Goal: Find specific page/section: Find specific page/section

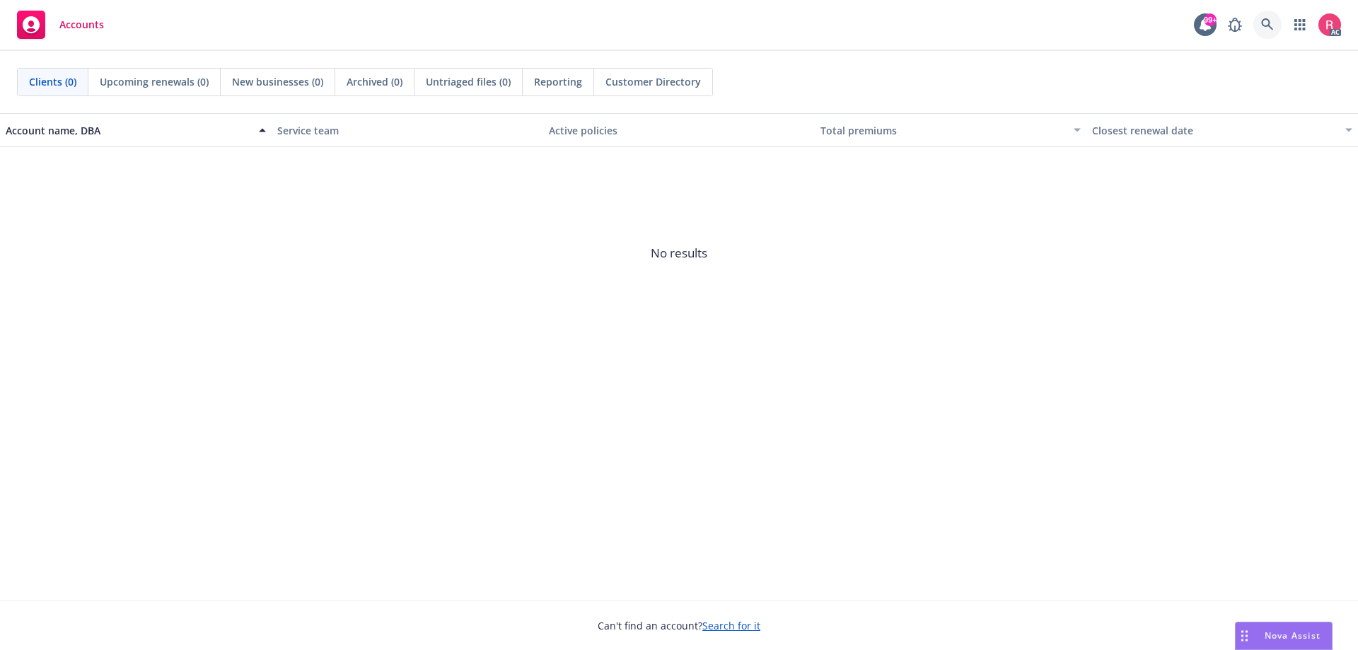
click at [1267, 25] on icon at bounding box center [1267, 24] width 13 height 13
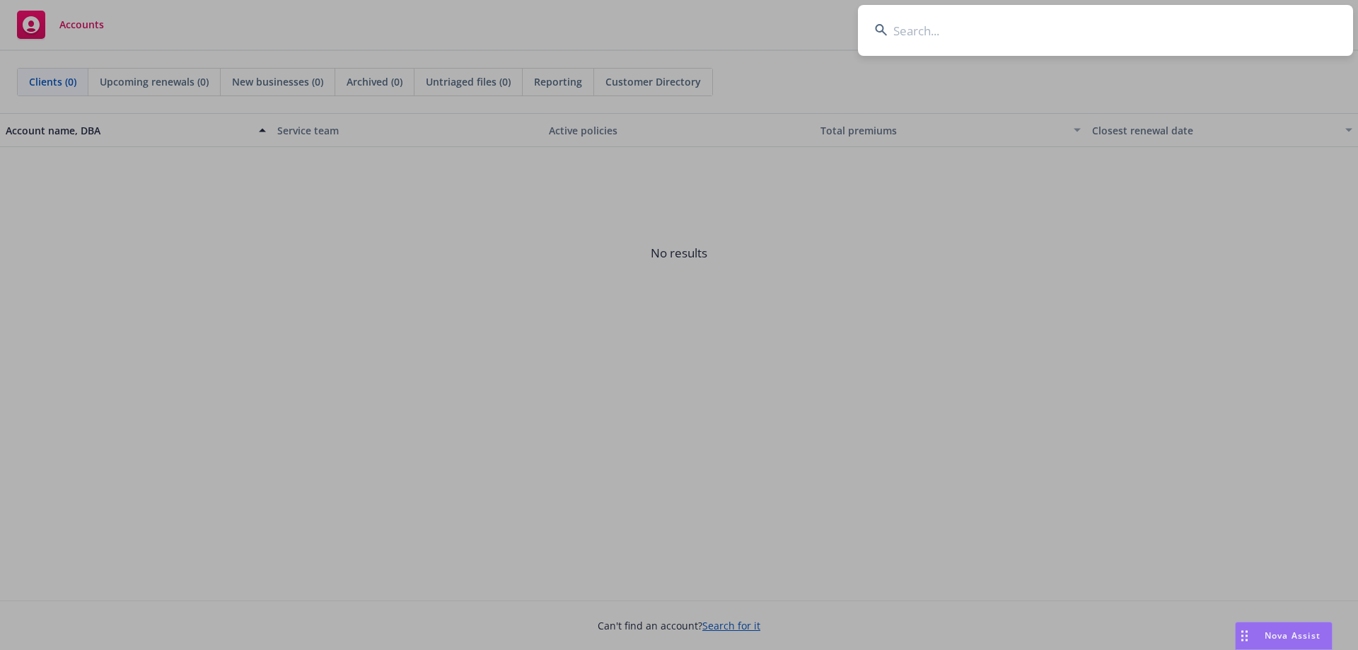
click at [1054, 35] on input at bounding box center [1105, 30] width 495 height 51
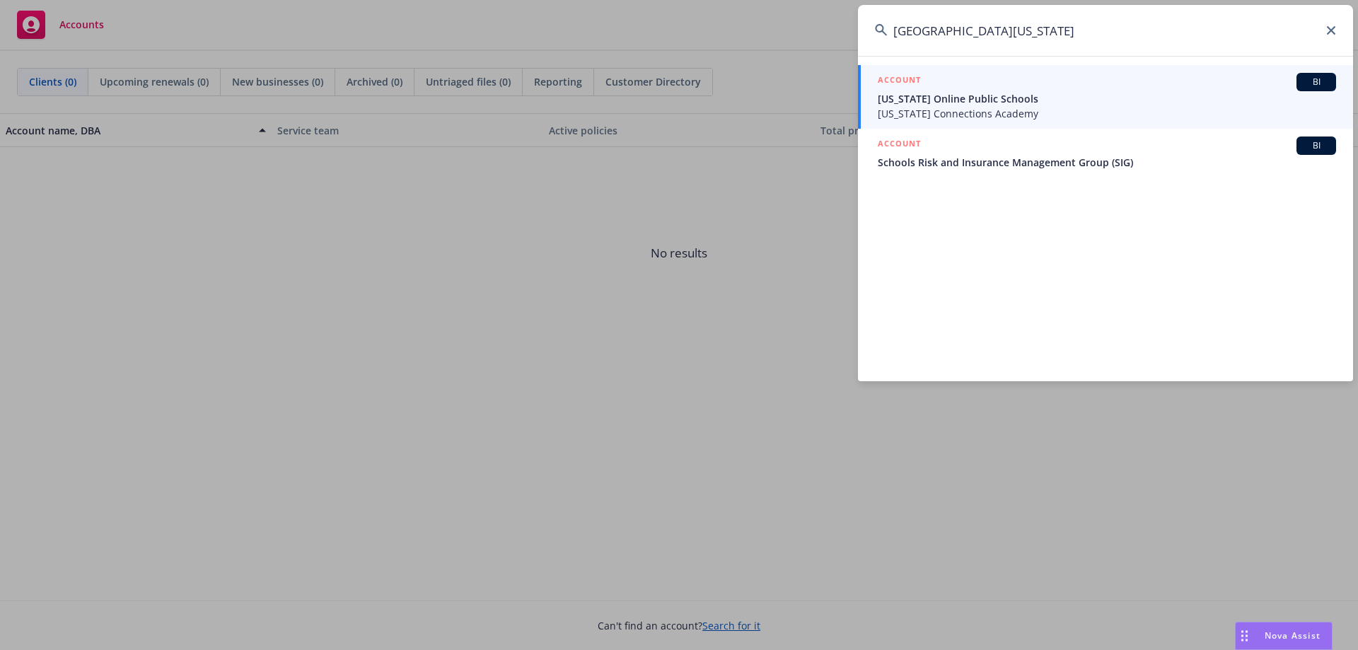
type input "[GEOGRAPHIC_DATA][US_STATE]"
click at [1004, 94] on span "[US_STATE] Online Public Schools" at bounding box center [1107, 98] width 458 height 15
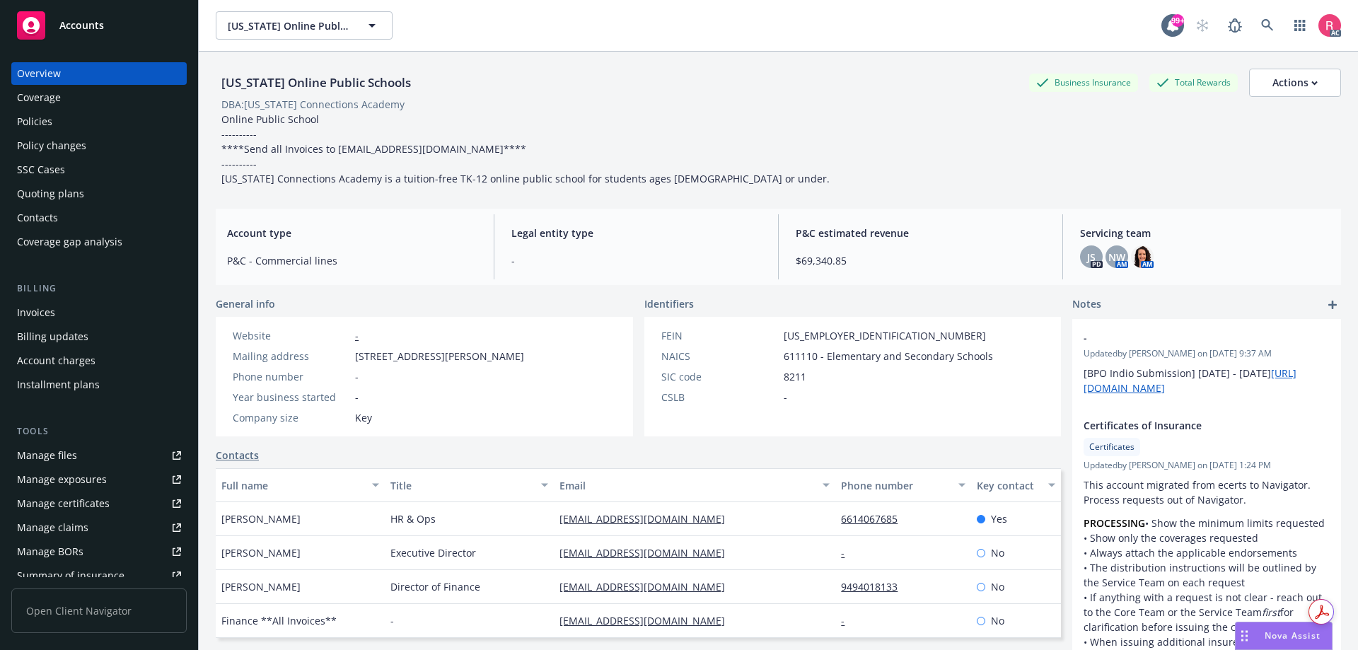
click at [28, 312] on div "Invoices" at bounding box center [36, 312] width 38 height 23
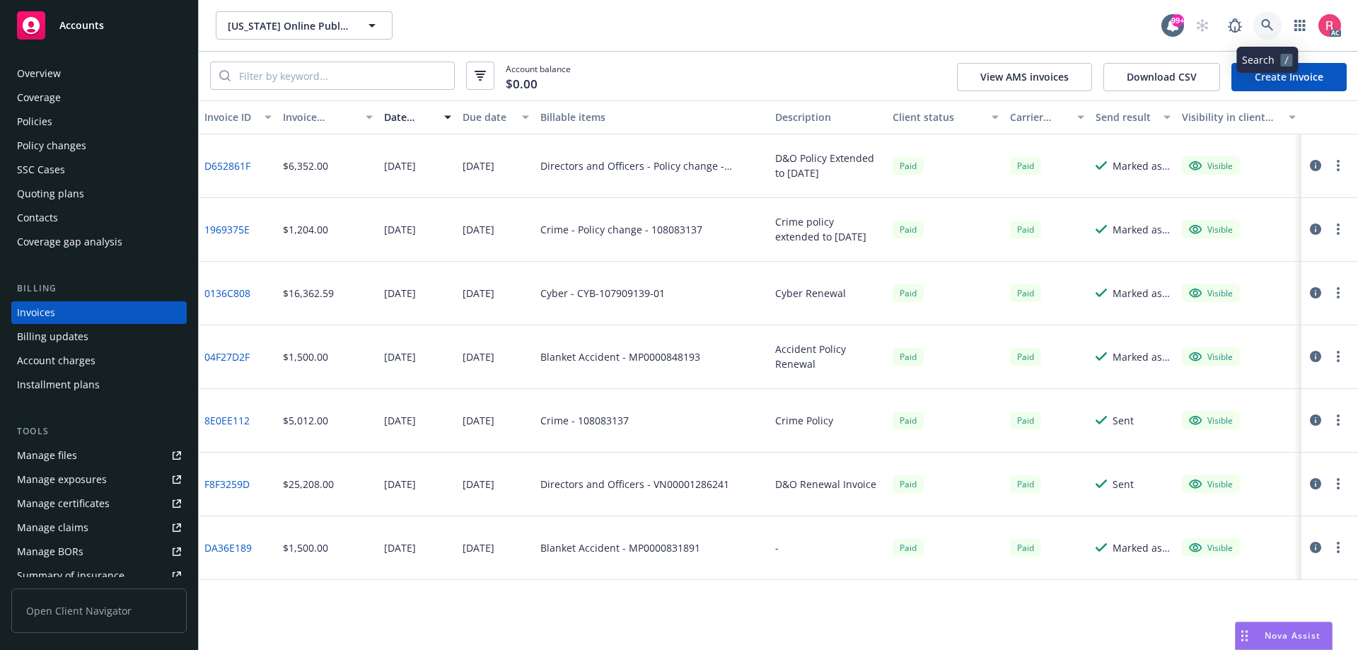
click at [1269, 22] on icon at bounding box center [1267, 25] width 12 height 12
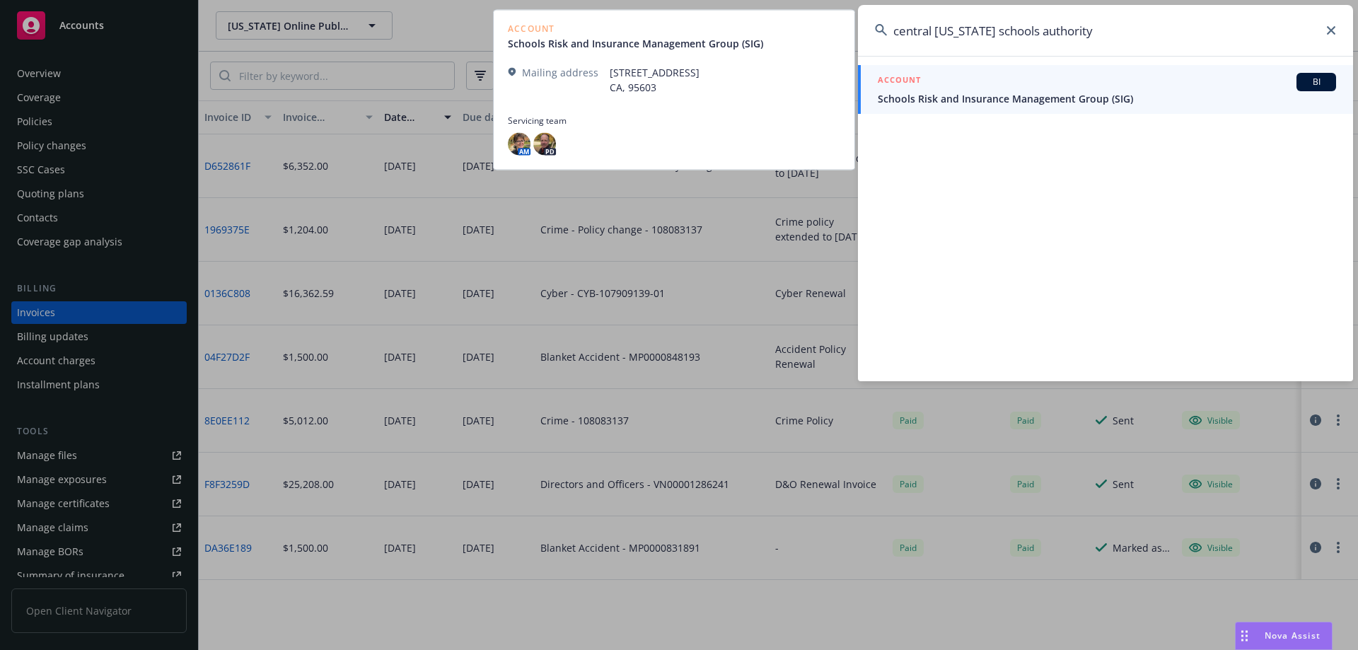
type input "central [US_STATE] schools authority"
click at [1313, 86] on span "BI" at bounding box center [1316, 82] width 28 height 13
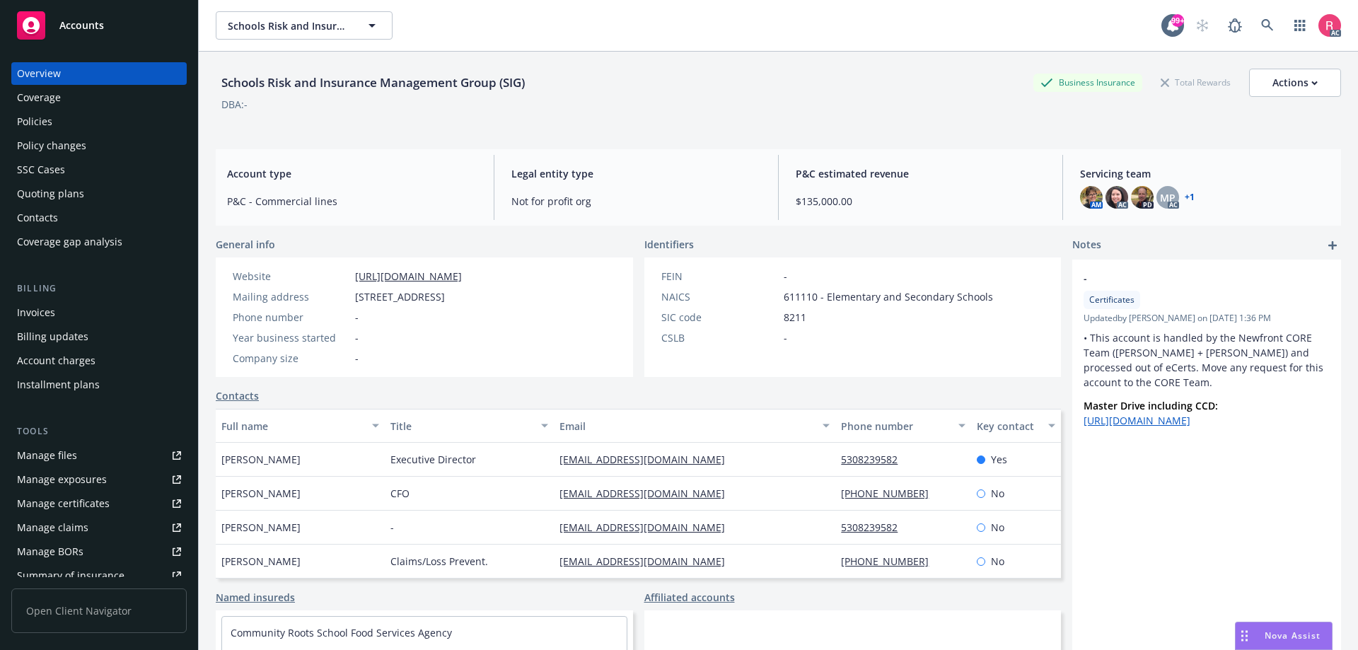
click at [38, 313] on div "Invoices" at bounding box center [36, 312] width 38 height 23
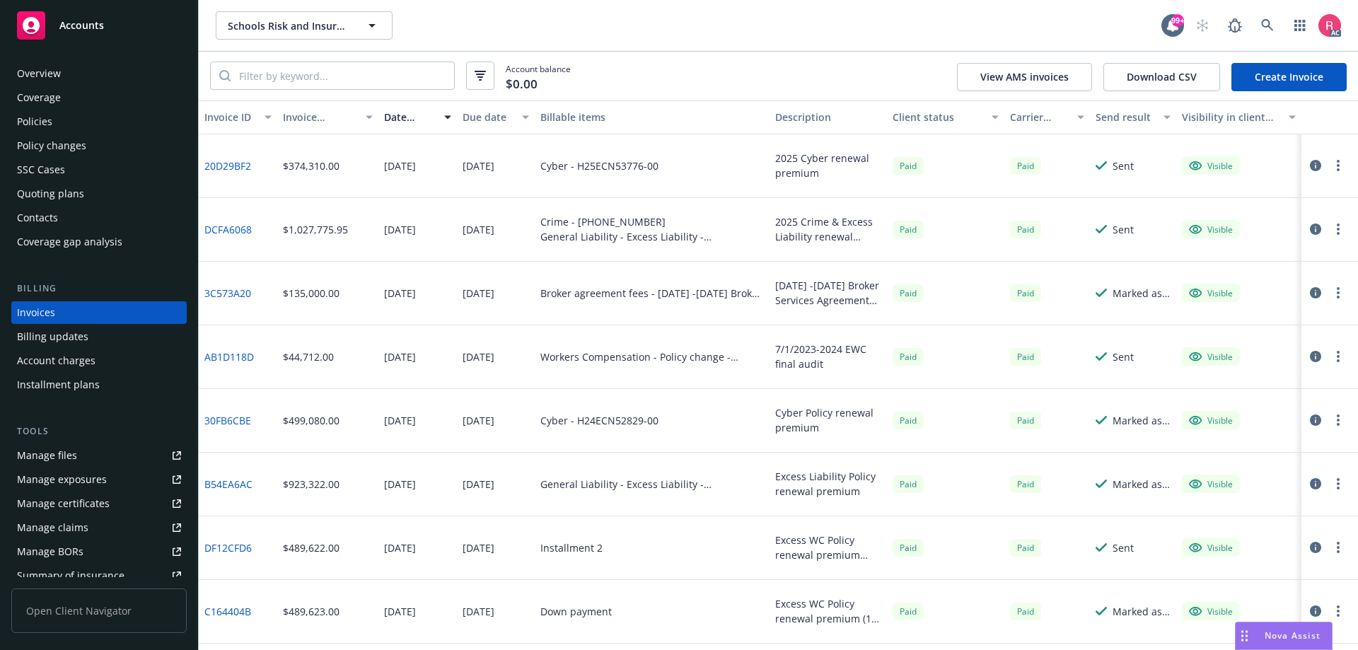
click at [41, 101] on div "Coverage" at bounding box center [39, 97] width 44 height 23
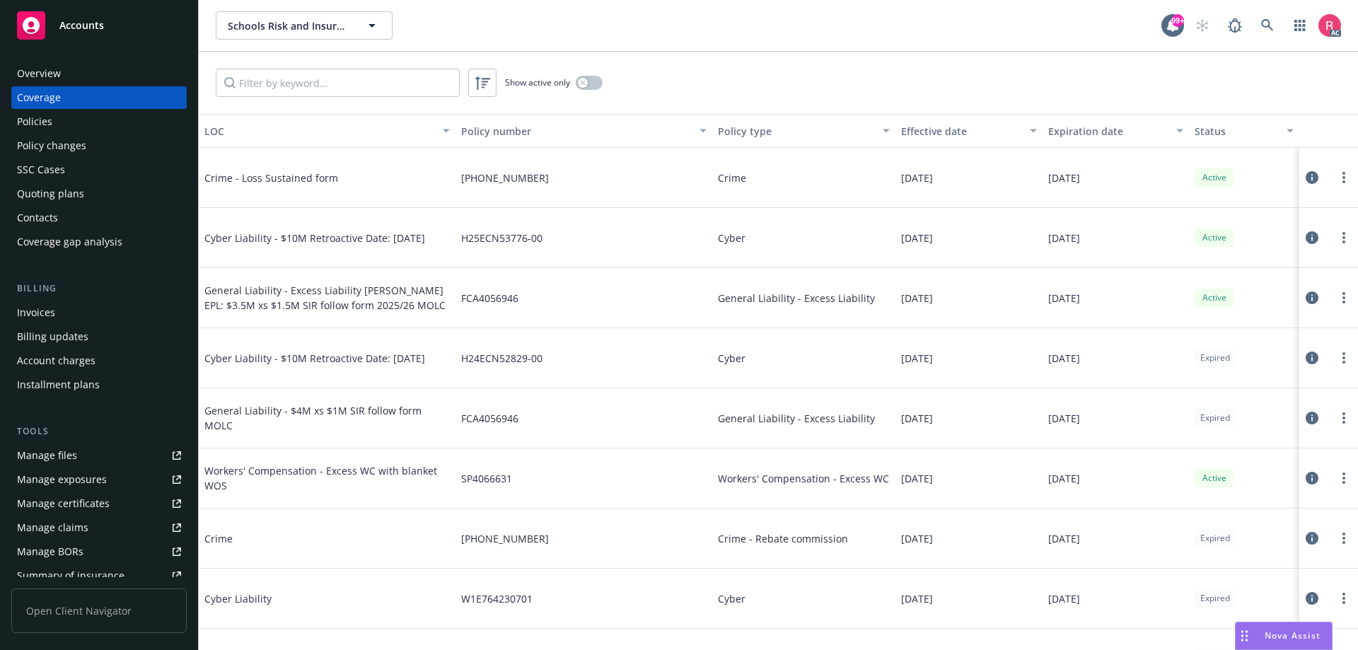
click at [68, 142] on div "Policy changes" at bounding box center [51, 145] width 69 height 23
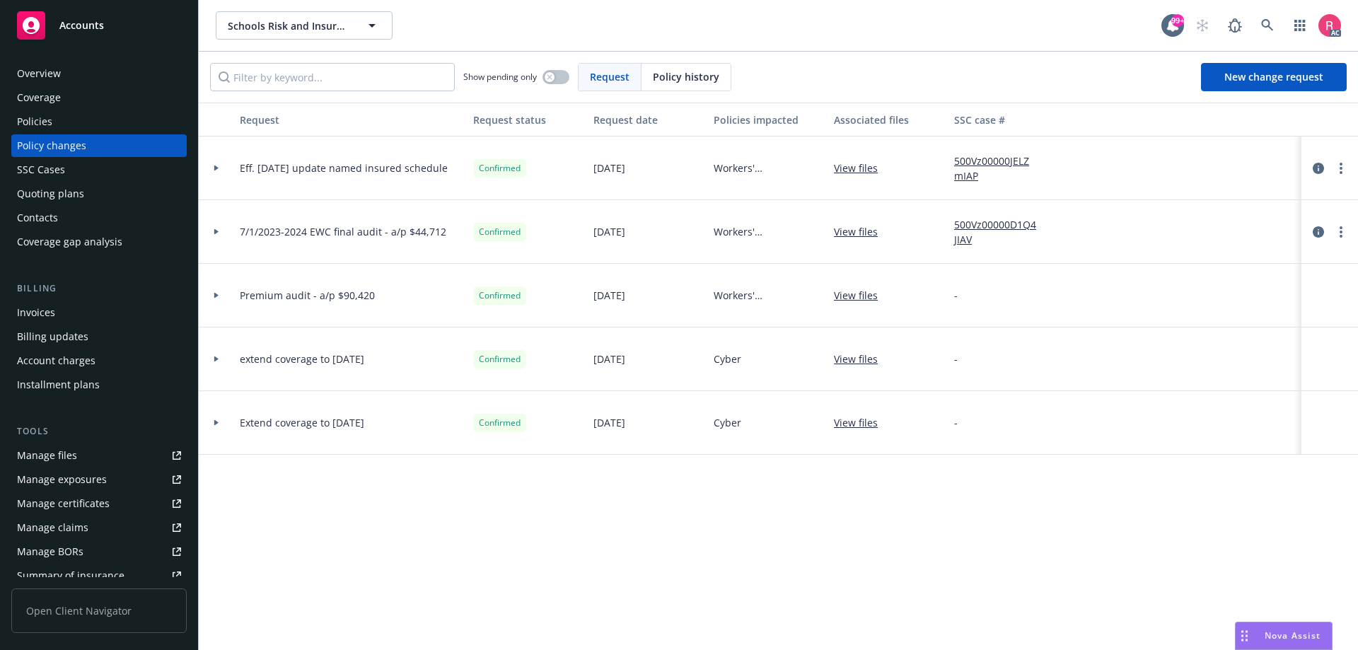
click at [685, 75] on span "Policy history" at bounding box center [686, 76] width 66 height 15
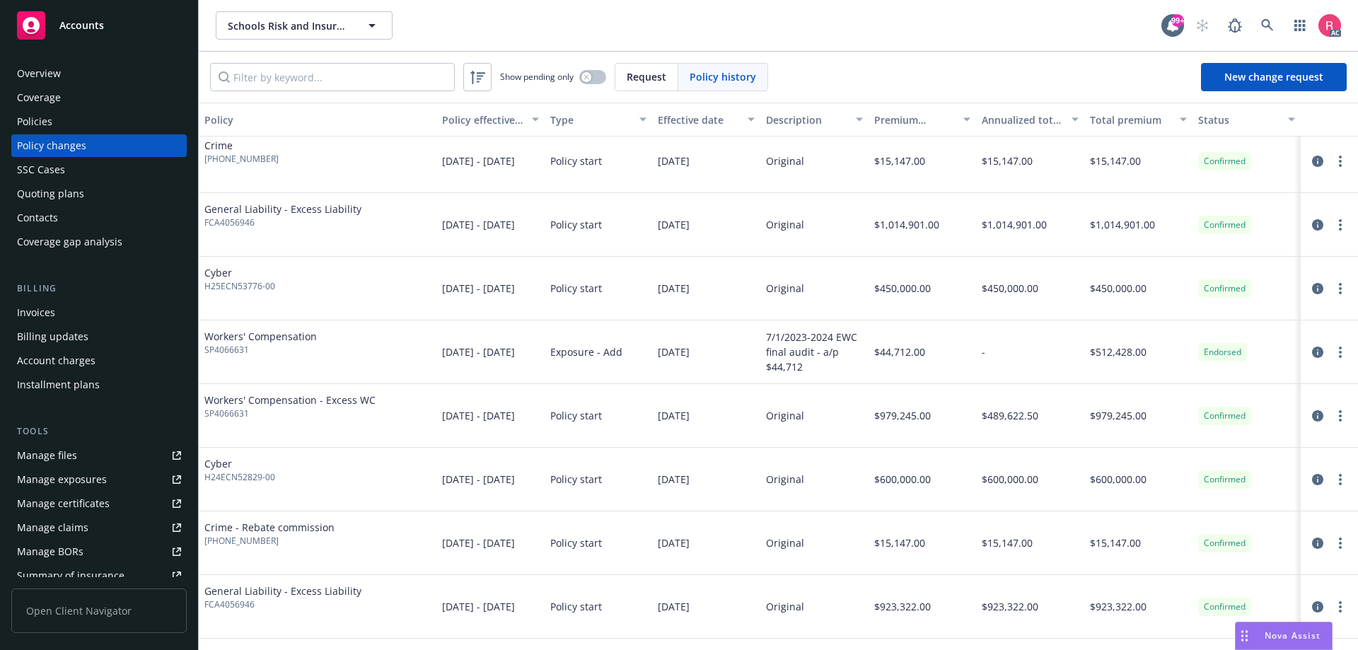
scroll to position [141, 0]
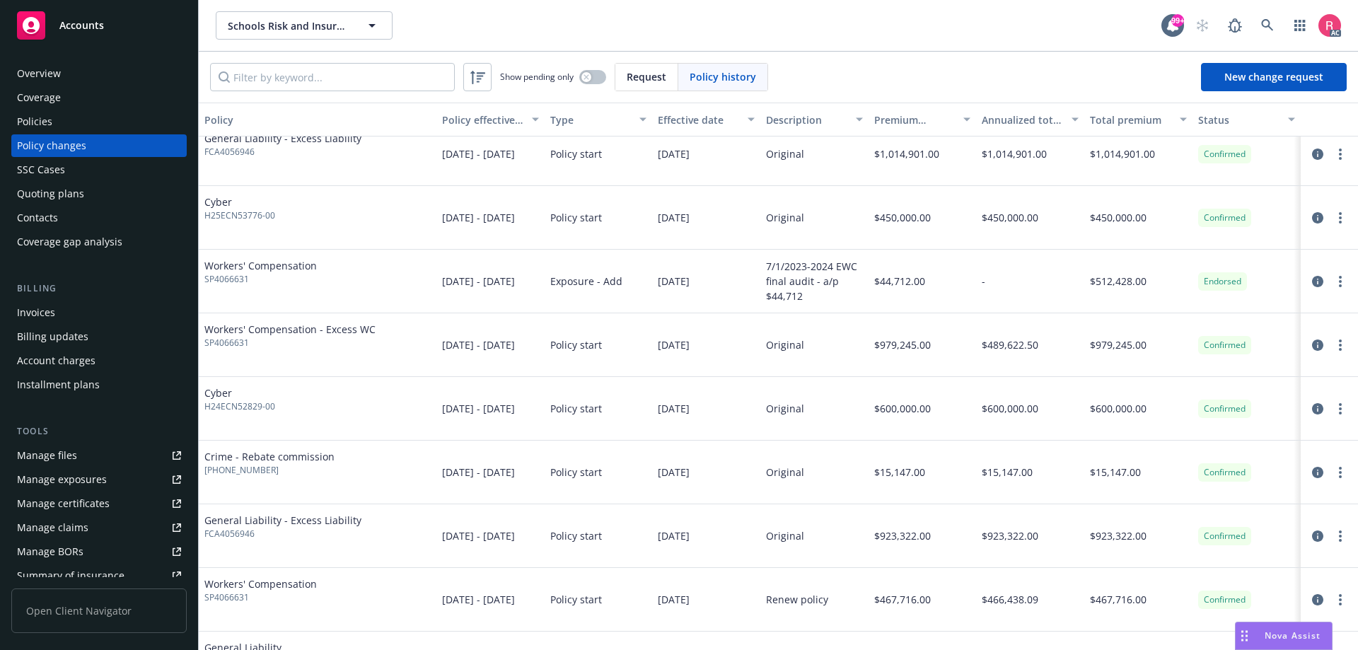
click at [33, 316] on div "Invoices" at bounding box center [36, 312] width 38 height 23
